Goal: Task Accomplishment & Management: Use online tool/utility

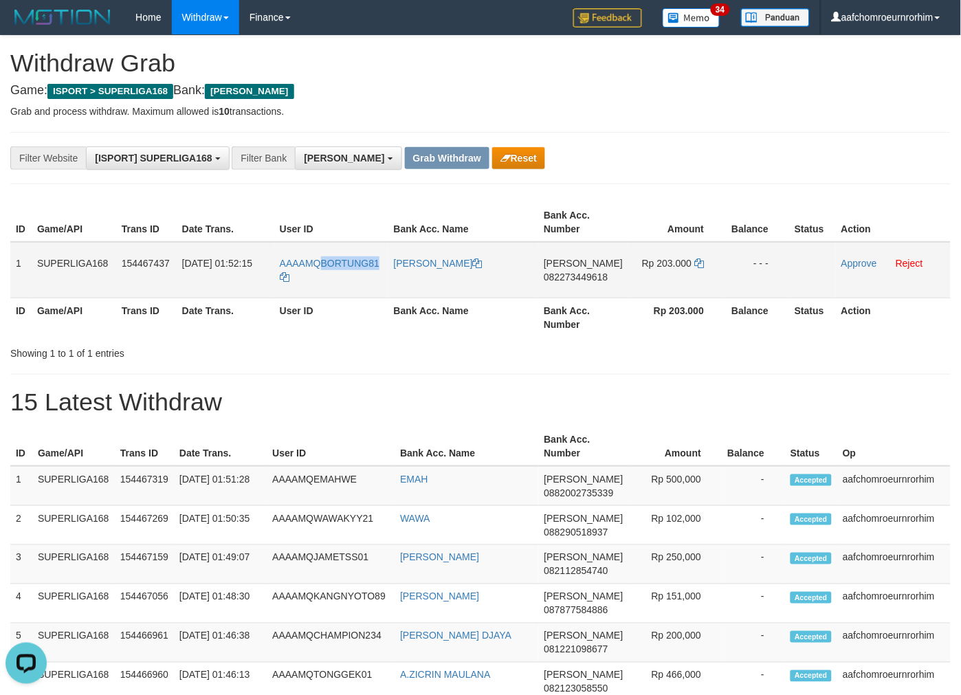
copy span "BORTUNG81"
drag, startPoint x: 381, startPoint y: 249, endPoint x: 322, endPoint y: 254, distance: 60.1
click at [322, 254] on td "AAAAMQBORTUNG81" at bounding box center [331, 270] width 114 height 56
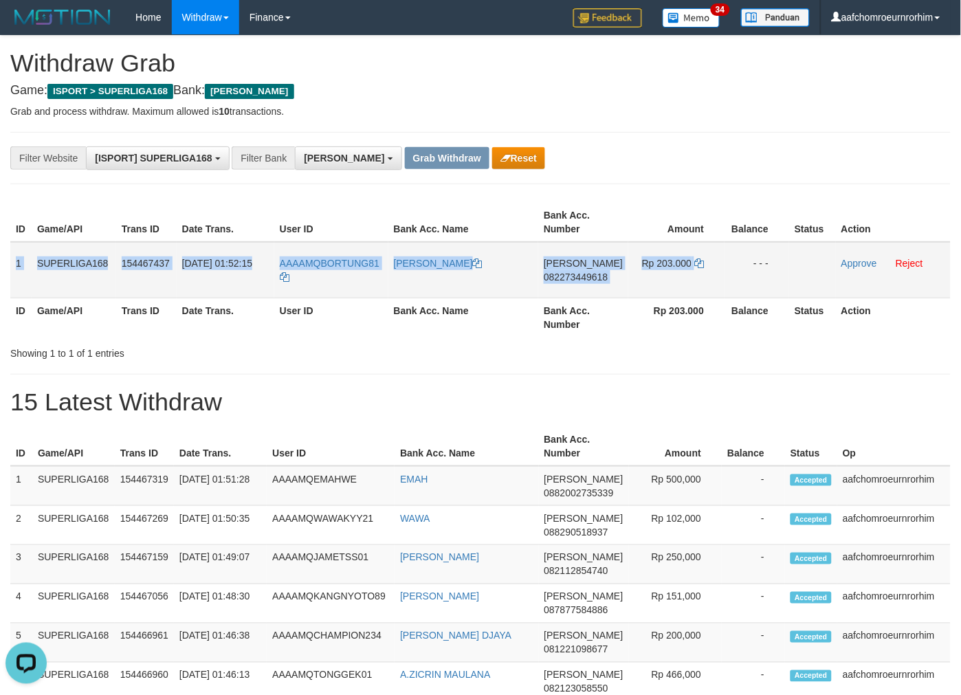
copy tr "1 SUPERLIGA168 154467437 [DATE] 01:52:15 AAAAMQBORTUNG81 [PERSON_NAME] KAPERIUS…"
drag, startPoint x: 14, startPoint y: 269, endPoint x: 793, endPoint y: 262, distance: 778.8
click at [793, 262] on tr "1 SUPERLIGA168 154467437 [DATE] 01:52:15 AAAAMQBORTUNG81 [PERSON_NAME] KAPERIUS…" at bounding box center [480, 270] width 940 height 56
copy tr "1 SUPERLIGA168 154467437 [DATE] 01:52:15 AAAAMQBORTUNG81 [PERSON_NAME] KAPERIUS…"
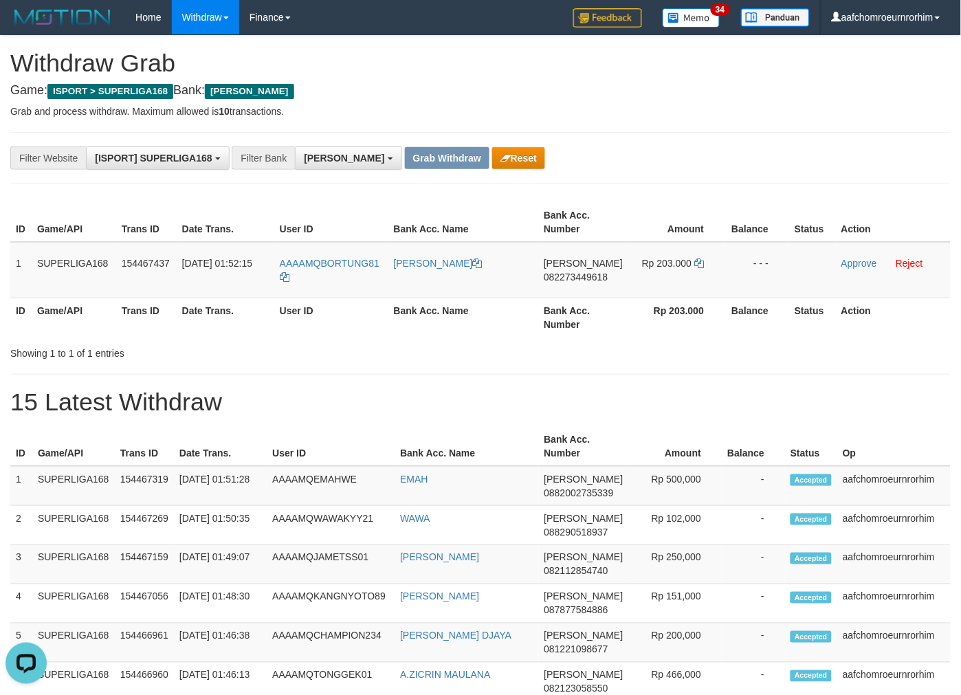
drag, startPoint x: 641, startPoint y: 191, endPoint x: 639, endPoint y: 214, distance: 23.5
click at [594, 271] on span "082273449618" at bounding box center [576, 276] width 64 height 11
click at [651, 107] on p "Grab and process withdraw. Maximum allowed is 10 transactions." at bounding box center [480, 111] width 940 height 14
click at [700, 265] on icon at bounding box center [699, 263] width 10 height 10
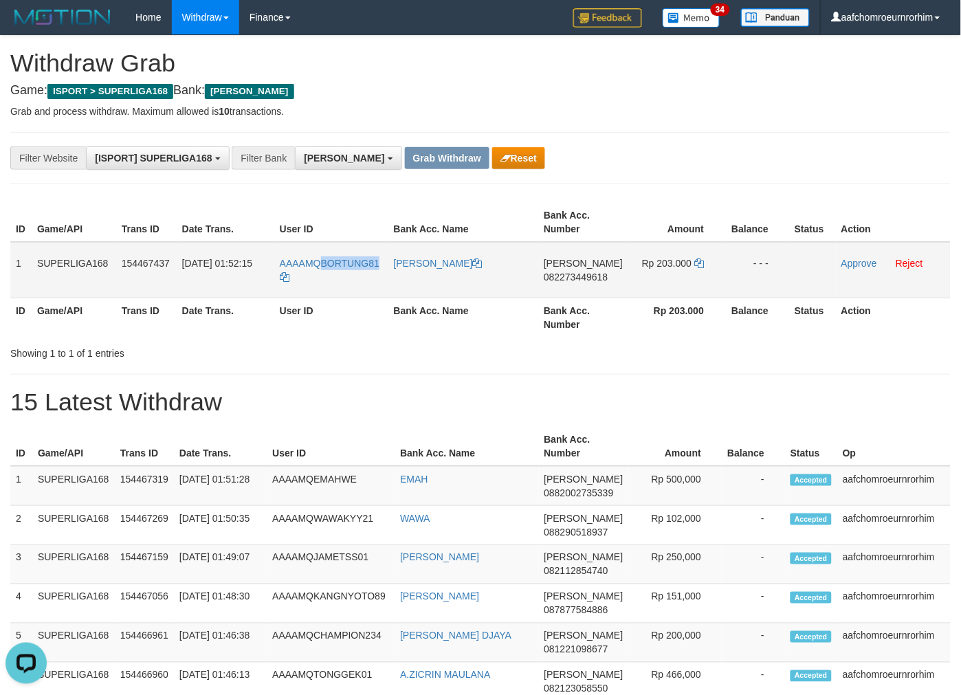
drag, startPoint x: 381, startPoint y: 248, endPoint x: 323, endPoint y: 250, distance: 57.8
click at [323, 250] on td "AAAAMQBORTUNG81" at bounding box center [331, 270] width 114 height 56
drag, startPoint x: 733, startPoint y: 84, endPoint x: 870, endPoint y: 131, distance: 144.8
click at [733, 84] on h4 "Game: ISPORT > SUPERLIGA168 Bank: DANA" at bounding box center [480, 91] width 940 height 14
drag, startPoint x: 855, startPoint y: 262, endPoint x: 561, endPoint y: 162, distance: 310.6
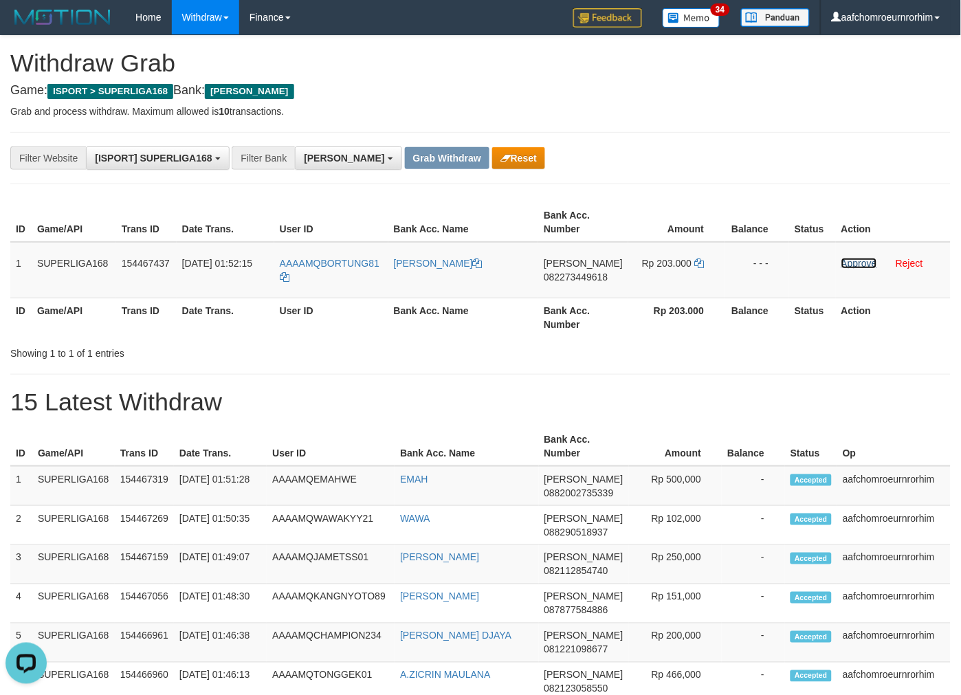
click at [855, 262] on link "Approve" at bounding box center [859, 263] width 36 height 11
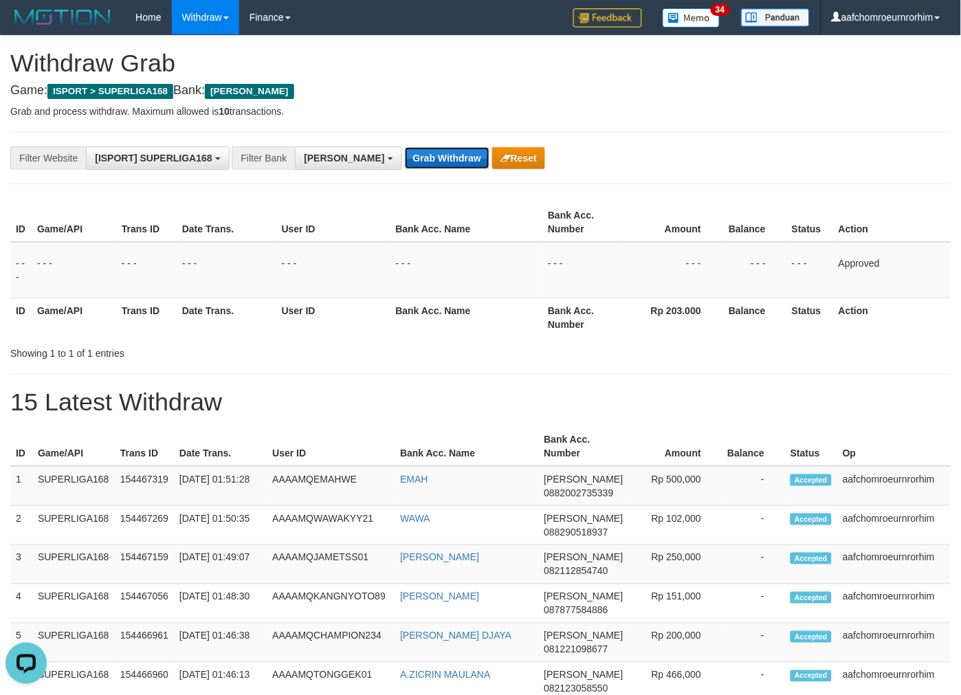
click at [405, 161] on button "Grab Withdraw" at bounding box center [447, 158] width 85 height 22
click at [405, 160] on button "Grab Withdraw" at bounding box center [447, 158] width 85 height 22
drag, startPoint x: 400, startPoint y: 160, endPoint x: 392, endPoint y: 155, distance: 9.5
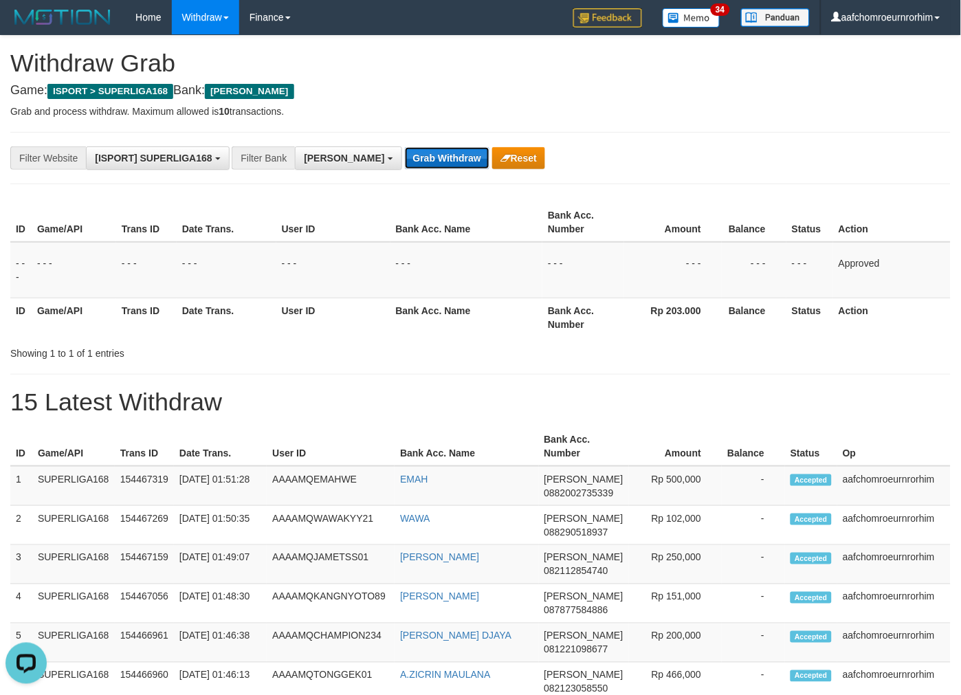
click at [405, 159] on button "Grab Withdraw" at bounding box center [447, 158] width 85 height 22
click at [405, 155] on button "Grab Withdraw" at bounding box center [447, 158] width 85 height 22
